Goal: Information Seeking & Learning: Understand process/instructions

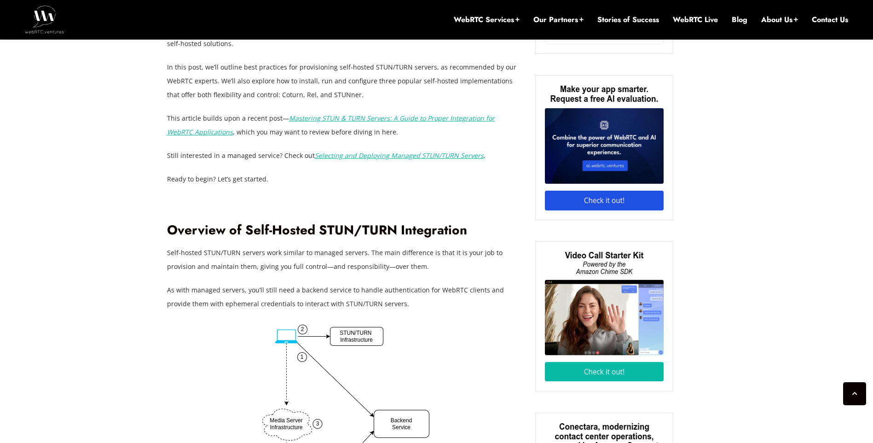
scroll to position [976, 0]
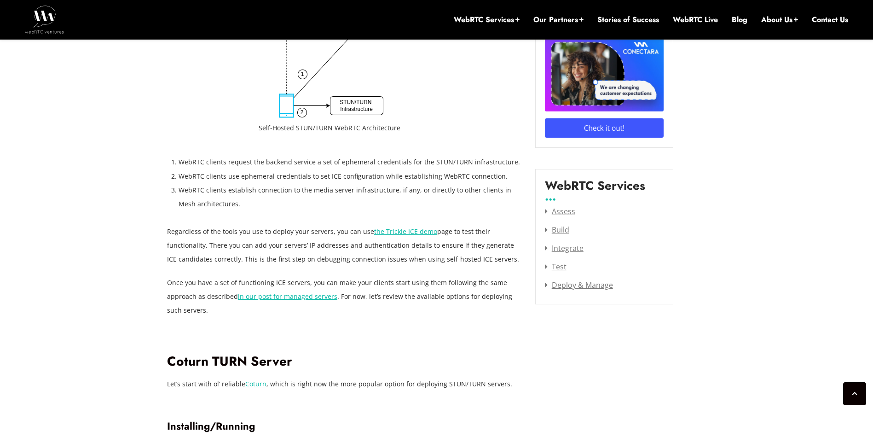
drag, startPoint x: 122, startPoint y: 116, endPoint x: 114, endPoint y: 191, distance: 76.0
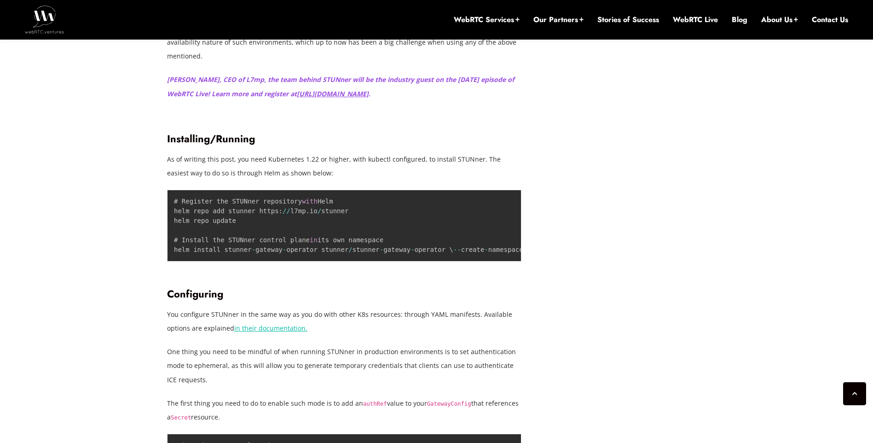
scroll to position [2829, 0]
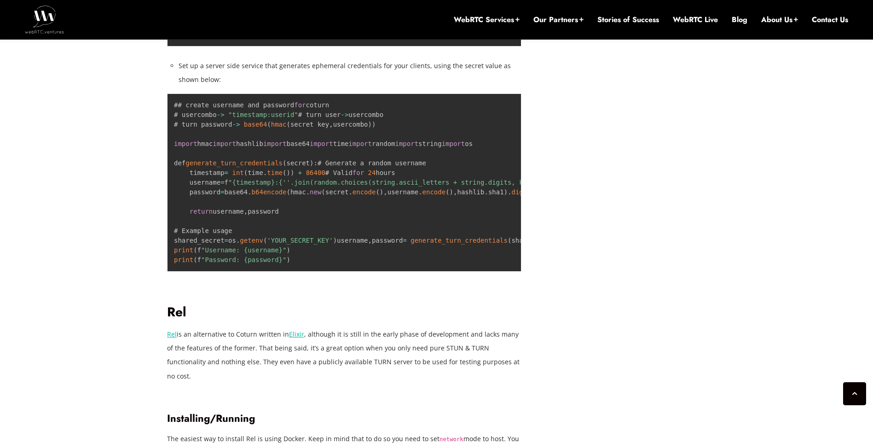
scroll to position [2048, 0]
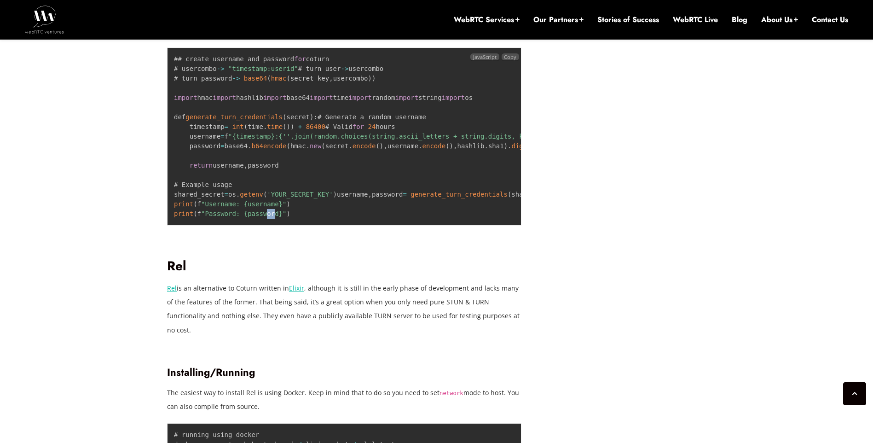
drag, startPoint x: 259, startPoint y: 358, endPoint x: 265, endPoint y: 358, distance: 5.5
click at [265, 226] on pre "## create username and password for coturn # usercombo - > "timestamp:userid" #…" at bounding box center [344, 136] width 354 height 178
click at [242, 208] on span ""Username: {username}"" at bounding box center [243, 203] width 85 height 7
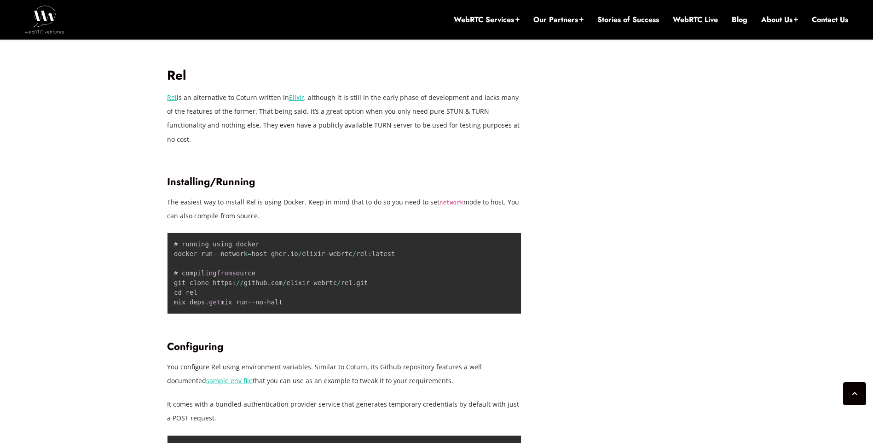
scroll to position [2279, 0]
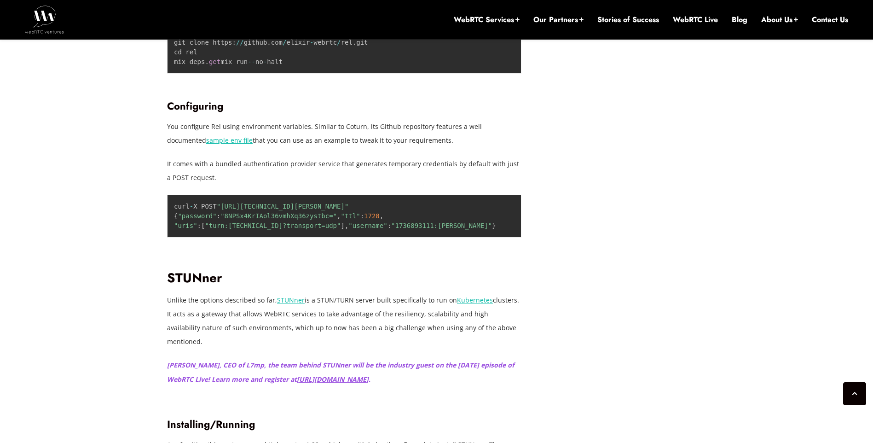
drag, startPoint x: 125, startPoint y: 242, endPoint x: 123, endPoint y: 298, distance: 56.7
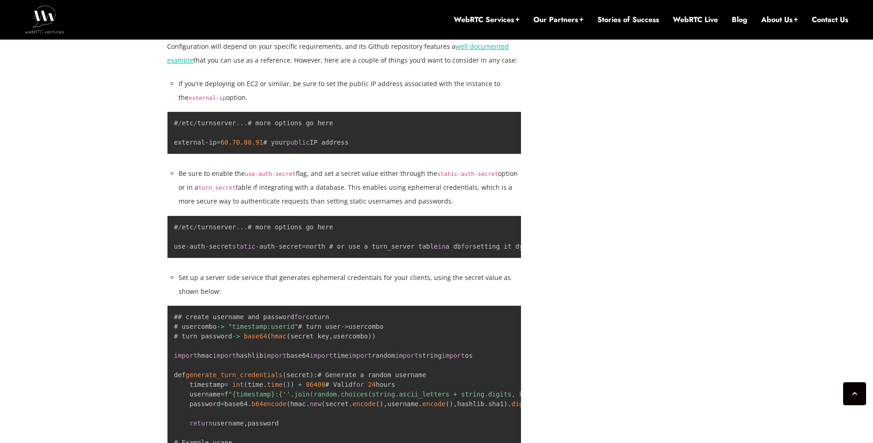
scroll to position [1738, 0]
